Goal: Transaction & Acquisition: Purchase product/service

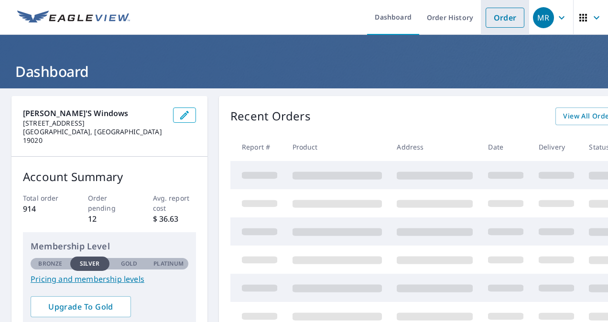
click at [510, 16] on link "Order" at bounding box center [505, 18] width 39 height 20
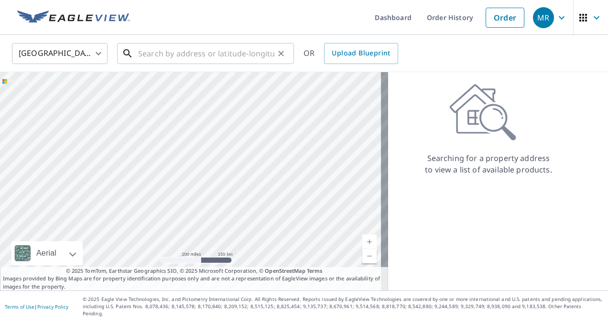
click at [167, 52] on input "text" at bounding box center [206, 53] width 136 height 27
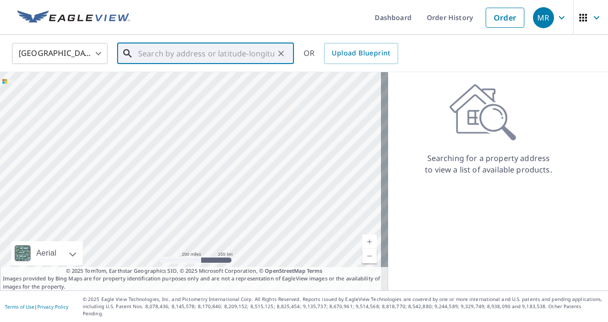
paste input "[STREET_ADDRESS][PERSON_NAME]"
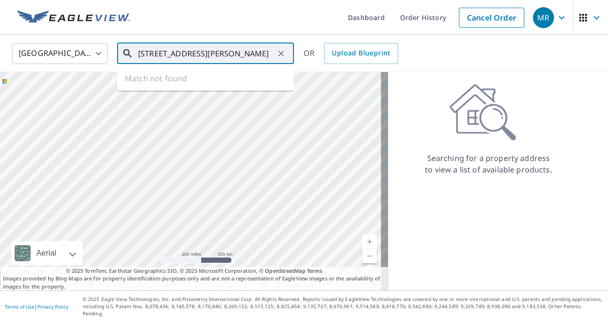
scroll to position [0, 24]
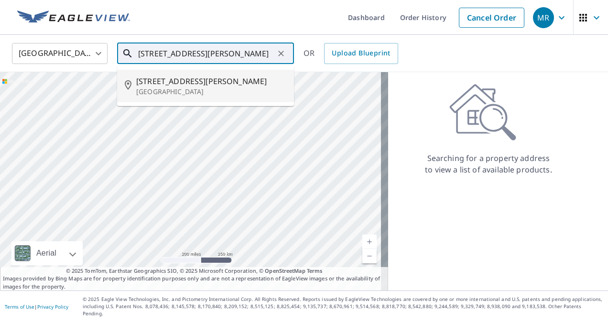
click at [159, 77] on span "[STREET_ADDRESS][PERSON_NAME]" at bounding box center [211, 81] width 150 height 11
type input "[STREET_ADDRESS][PERSON_NAME]"
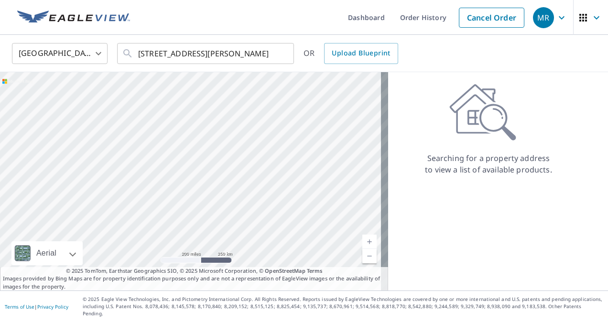
scroll to position [0, 0]
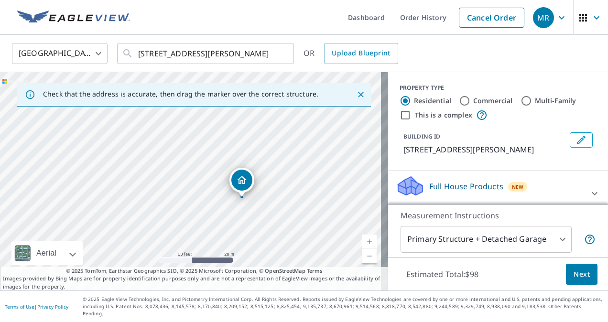
drag, startPoint x: 149, startPoint y: 192, endPoint x: 200, endPoint y: 206, distance: 53.0
click at [200, 206] on div "[STREET_ADDRESS][PERSON_NAME]" at bounding box center [194, 181] width 388 height 218
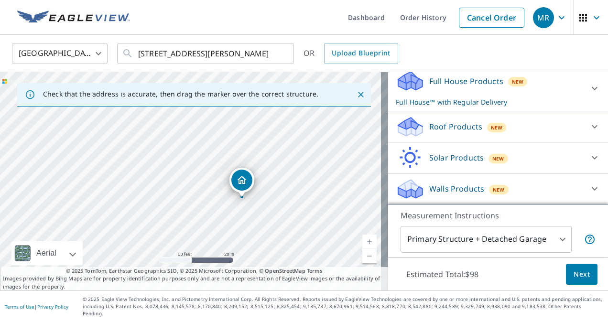
click at [583, 98] on div at bounding box center [594, 88] width 23 height 23
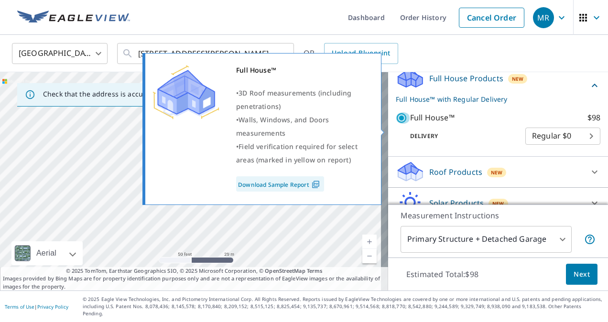
click at [396, 124] on input "Full House™ $98" at bounding box center [403, 117] width 14 height 11
checkbox input "false"
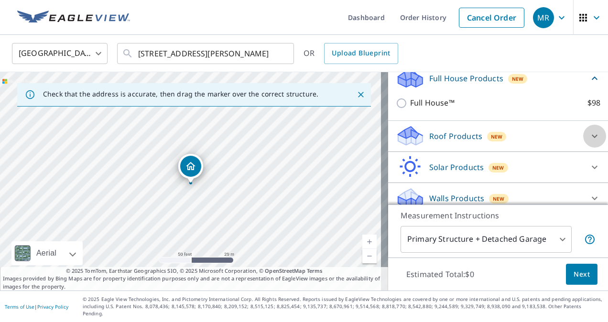
click at [583, 148] on div at bounding box center [594, 136] width 23 height 23
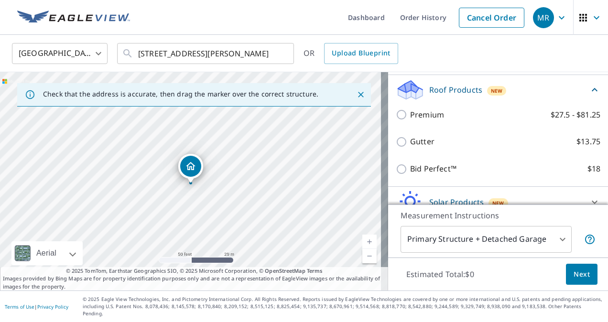
scroll to position [155, 0]
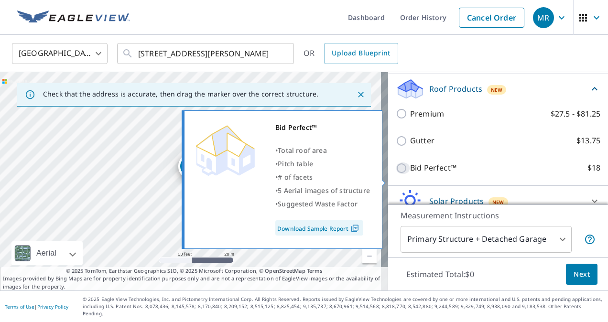
click at [402, 174] on input "Bid Perfect™ $18" at bounding box center [403, 168] width 14 height 11
checkbox input "true"
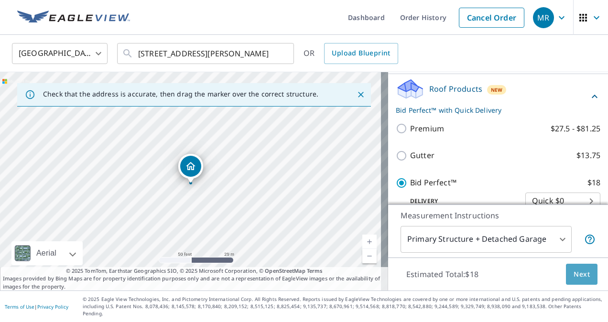
click at [580, 285] on button "Next" at bounding box center [582, 275] width 32 height 22
